Goal: Participate in discussion

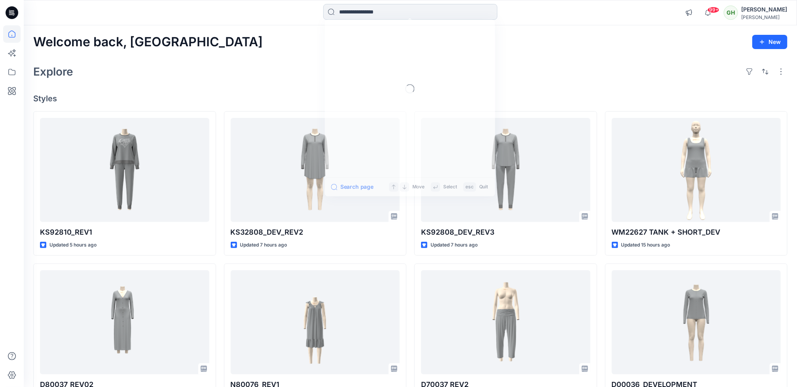
click at [343, 13] on input at bounding box center [410, 12] width 174 height 16
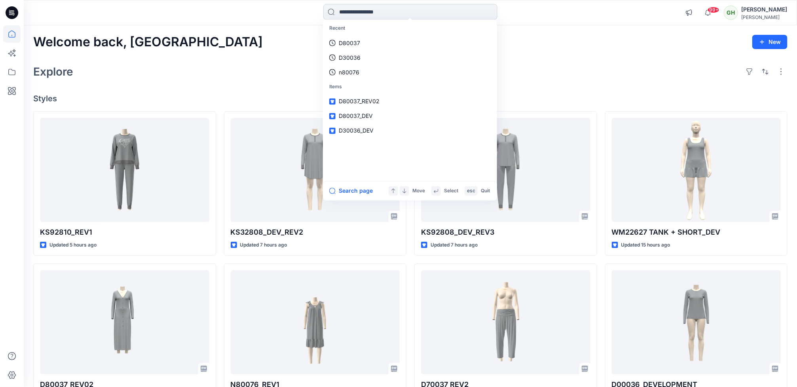
paste input "*******"
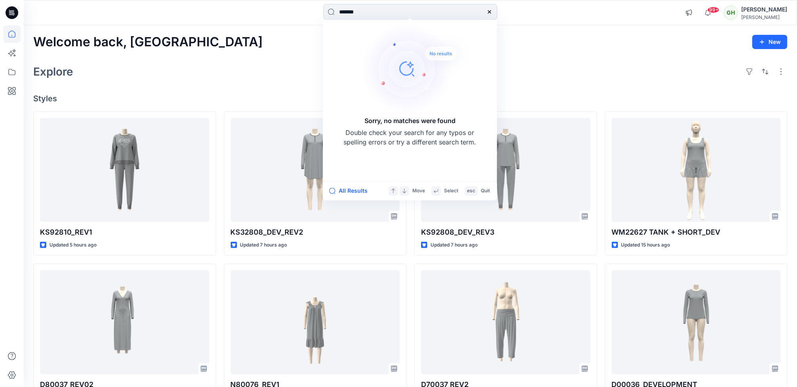
click at [388, 10] on input "*******" at bounding box center [410, 12] width 174 height 16
paste input "*"
click at [494, 11] on div at bounding box center [489, 12] width 16 height 16
click at [539, 55] on div "Welcome back, Gayan New Explore Styles KS92810_REV1 Updated 5 hours ago D80037_…" at bounding box center [410, 311] width 773 height 573
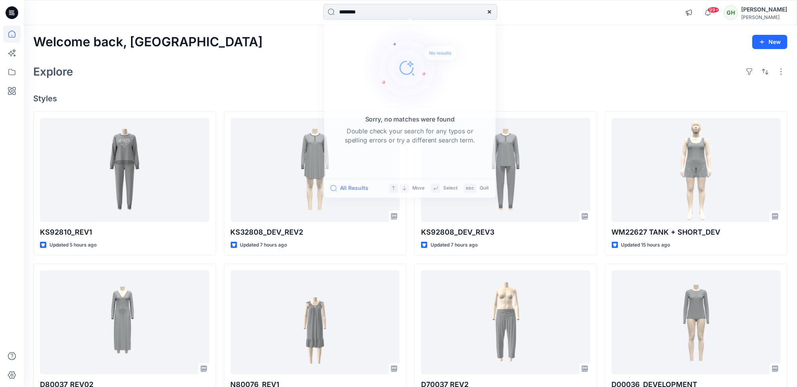
click at [388, 5] on input "********" at bounding box center [410, 12] width 174 height 16
paste input
type input "*******"
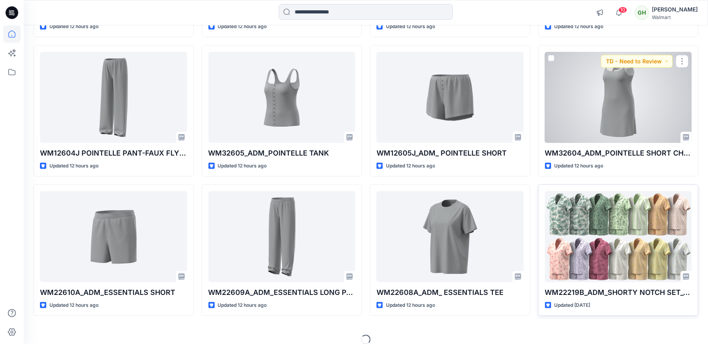
scroll to position [216, 0]
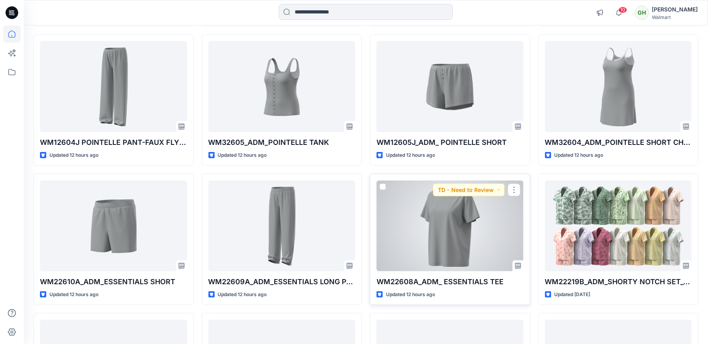
click at [434, 232] on div at bounding box center [450, 225] width 147 height 91
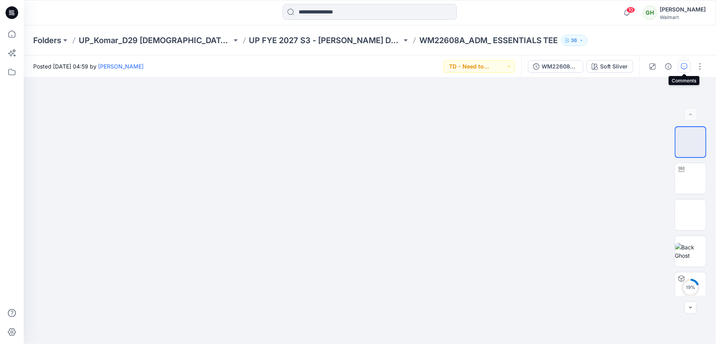
click at [688, 69] on button "button" at bounding box center [684, 66] width 13 height 13
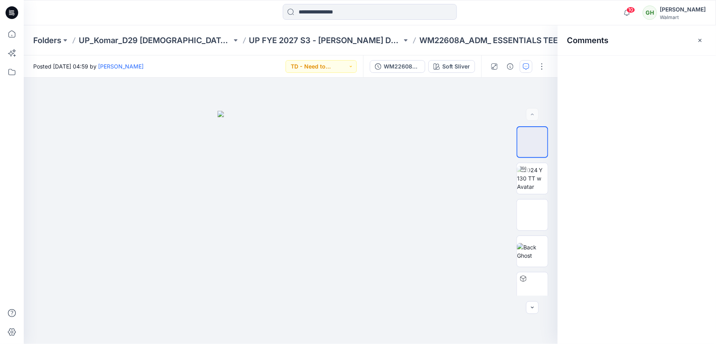
click at [10, 11] on icon at bounding box center [12, 12] width 13 height 13
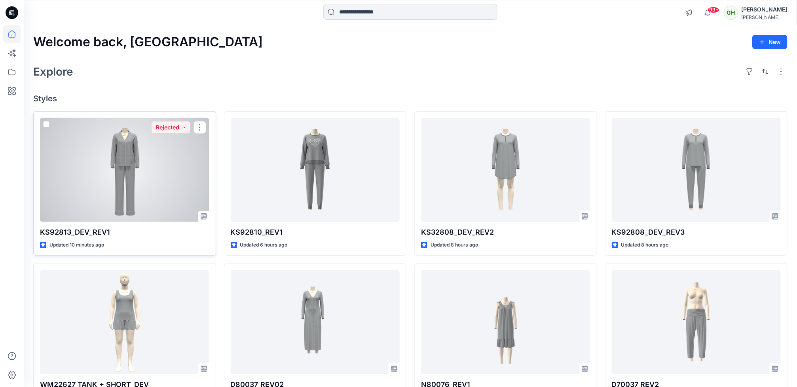
click at [157, 171] on div at bounding box center [124, 170] width 169 height 104
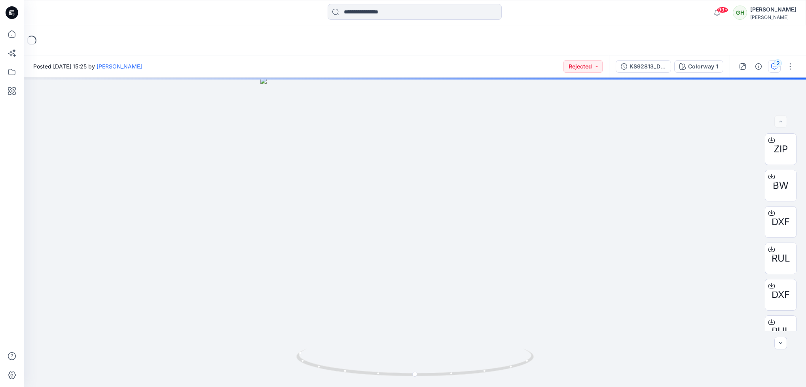
click at [777, 69] on button "2" at bounding box center [774, 66] width 13 height 13
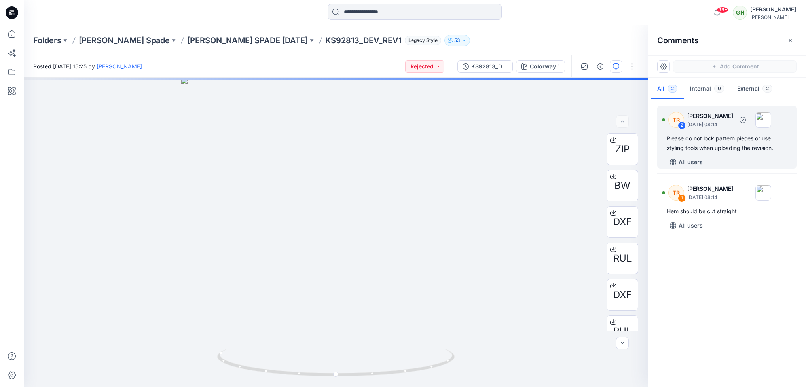
click at [703, 136] on div "Please do not lock pattern pieces or use styling tools when uploading the revis…" at bounding box center [727, 143] width 120 height 19
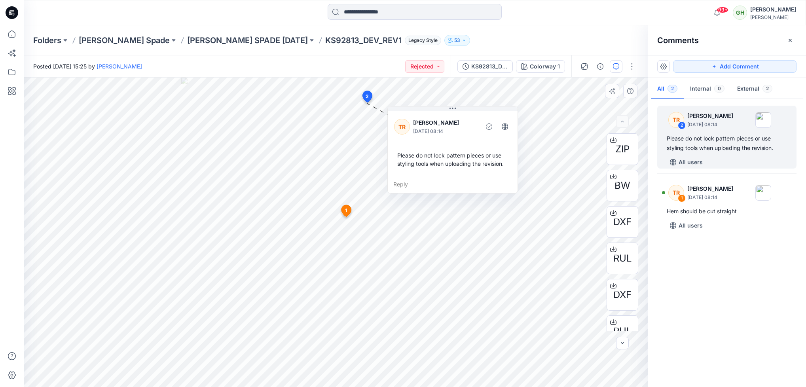
drag, startPoint x: 431, startPoint y: 181, endPoint x: 463, endPoint y: 180, distance: 32.4
click at [463, 180] on div "Reply" at bounding box center [453, 184] width 130 height 17
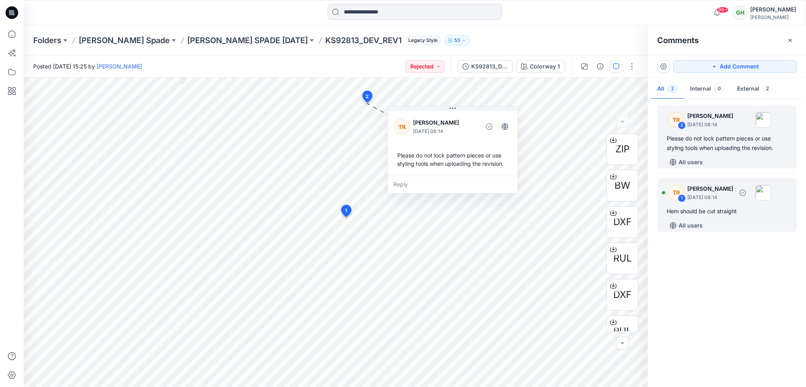
click at [700, 205] on div "TR 1 Taylor Roberson September 26, 2025 08:14 Hem should be cut straight All us…" at bounding box center [726, 204] width 139 height 53
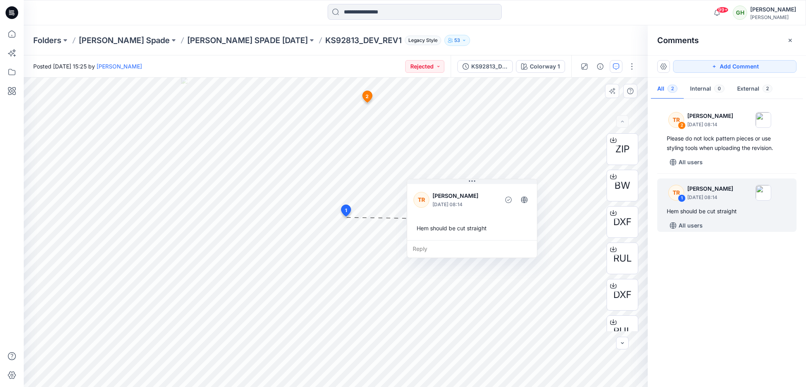
drag, startPoint x: 426, startPoint y: 272, endPoint x: 500, endPoint y: 230, distance: 84.5
click at [500, 230] on div "Hem should be cut straight" at bounding box center [471, 228] width 117 height 15
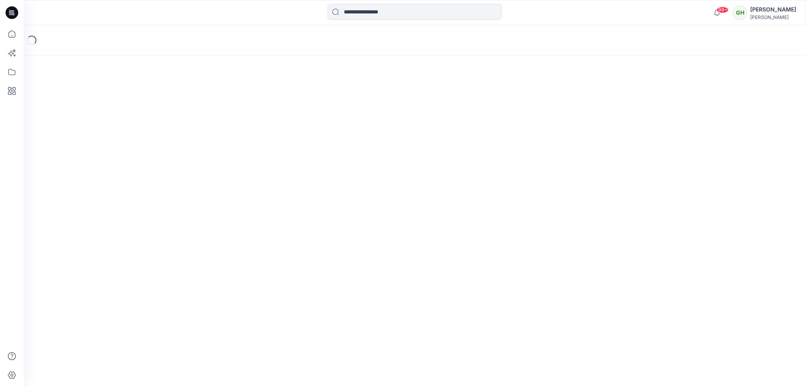
click at [9, 13] on icon at bounding box center [12, 12] width 13 height 13
